Goal: Task Accomplishment & Management: Complete application form

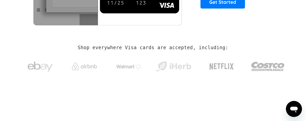
scroll to position [50, 0]
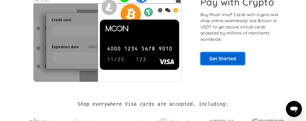
click at [224, 60] on link "Get Started" at bounding box center [223, 58] width 44 height 13
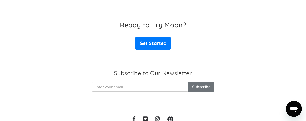
scroll to position [855, 0]
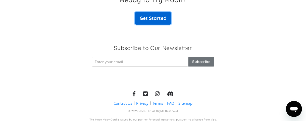
click at [152, 19] on link "Get Started" at bounding box center [153, 18] width 36 height 13
